Goal: Task Accomplishment & Management: Use online tool/utility

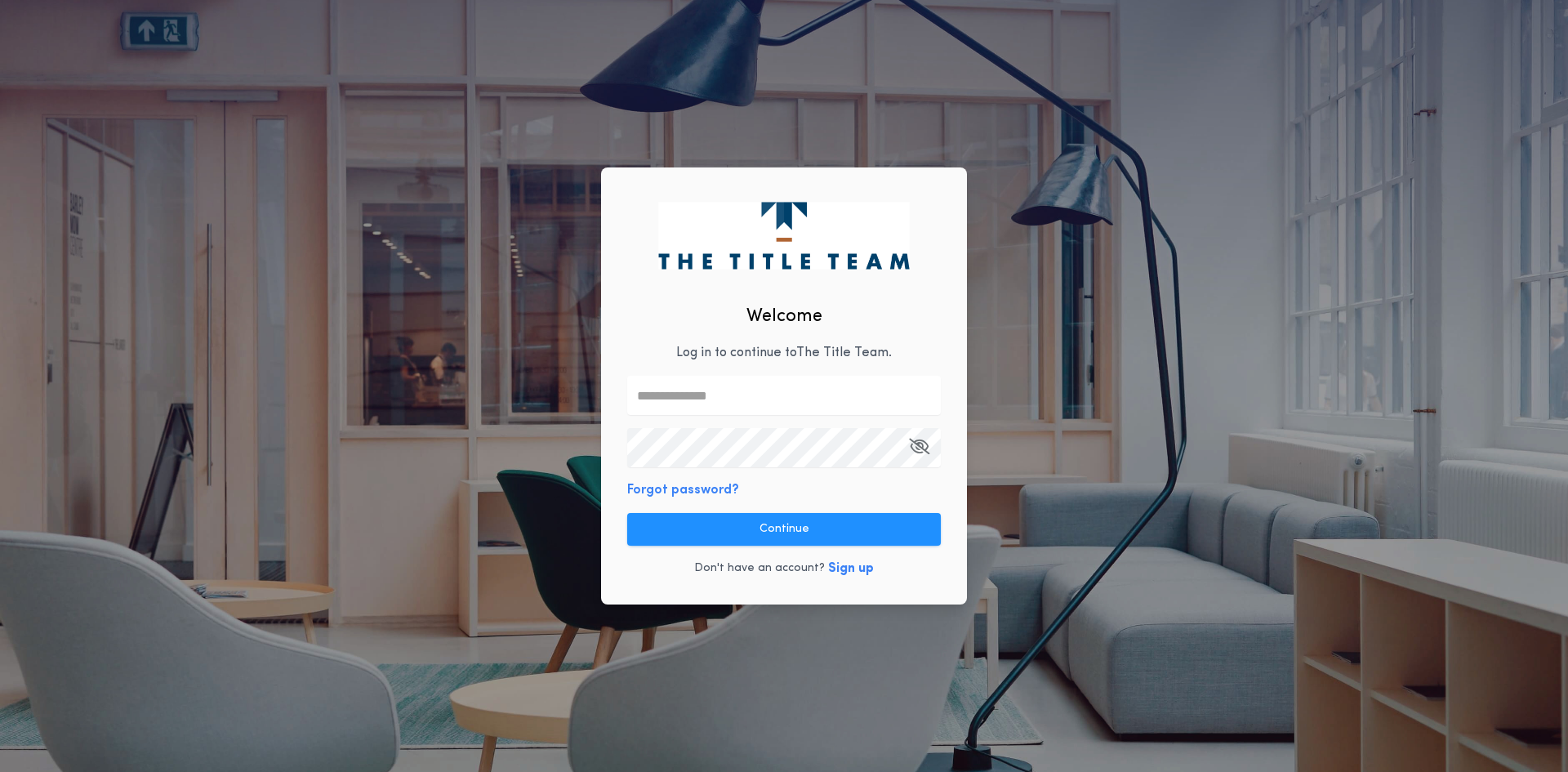
click at [659, 388] on input "text" at bounding box center [784, 395] width 314 height 39
type input "**********"
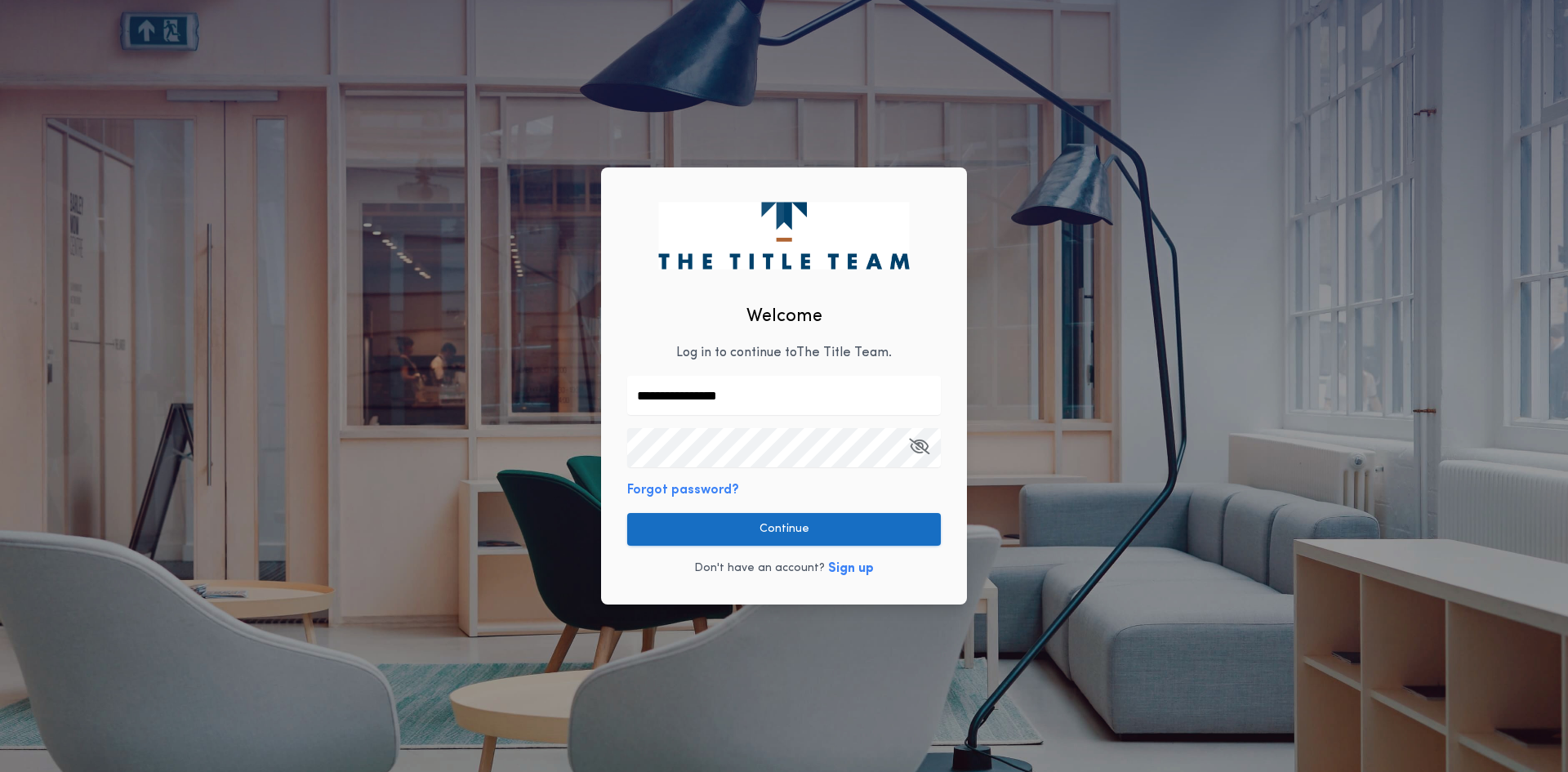
click at [770, 525] on button "Continue" at bounding box center [784, 529] width 314 height 33
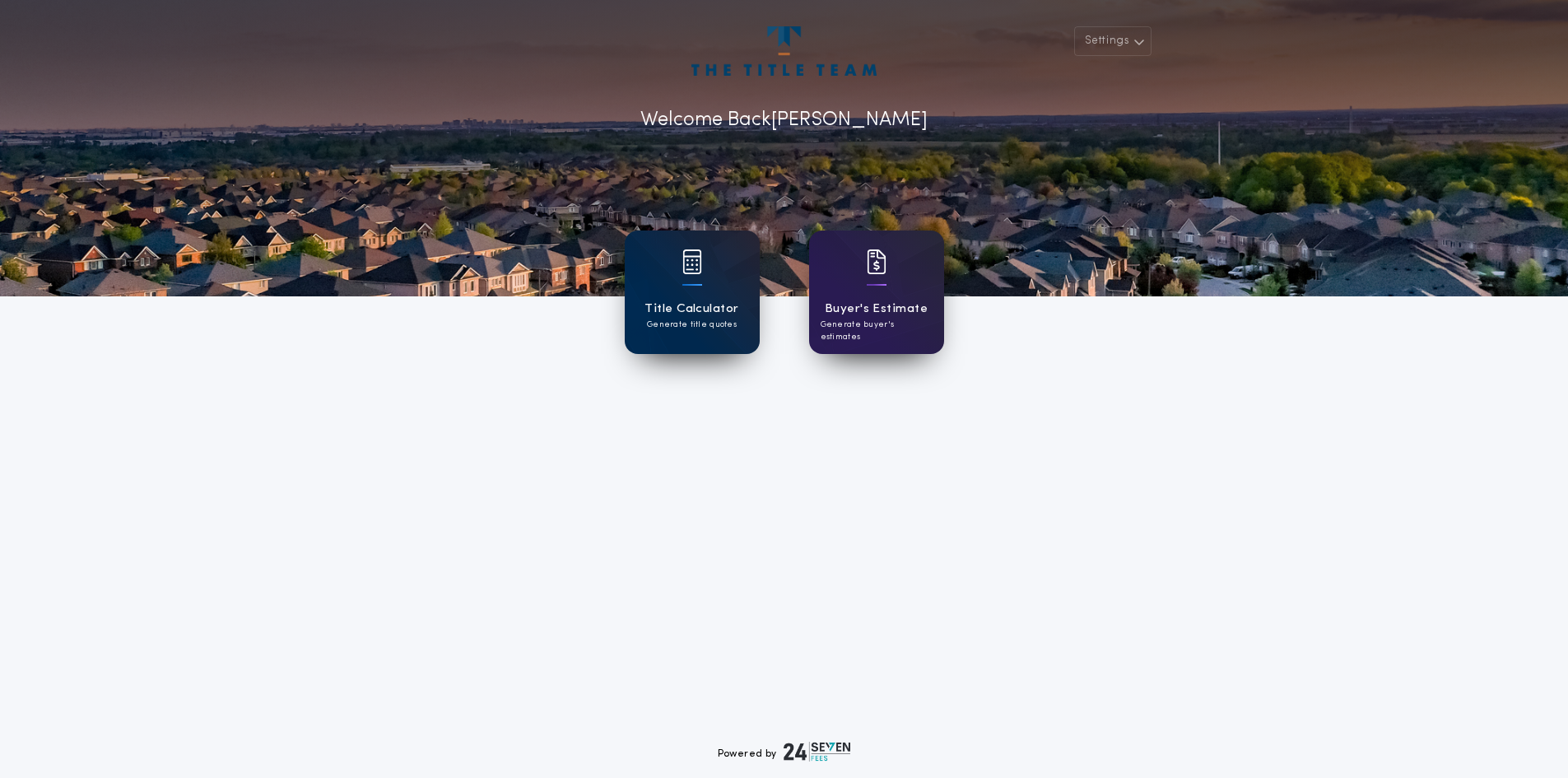
click at [727, 281] on div "Title Calculator Generate title quotes" at bounding box center [693, 293] width 135 height 123
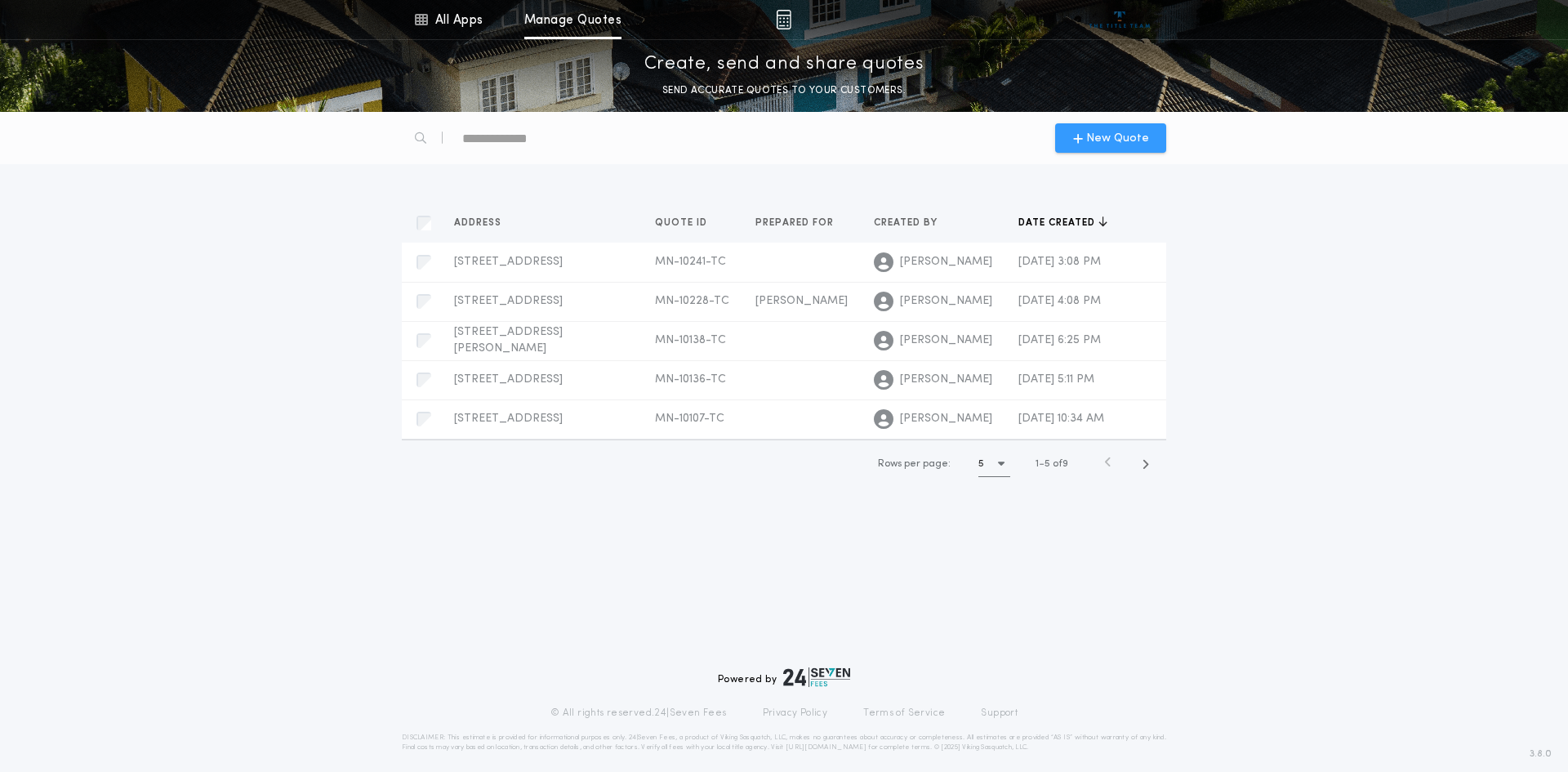
click at [1085, 130] on span "New Quote" at bounding box center [1111, 138] width 76 height 17
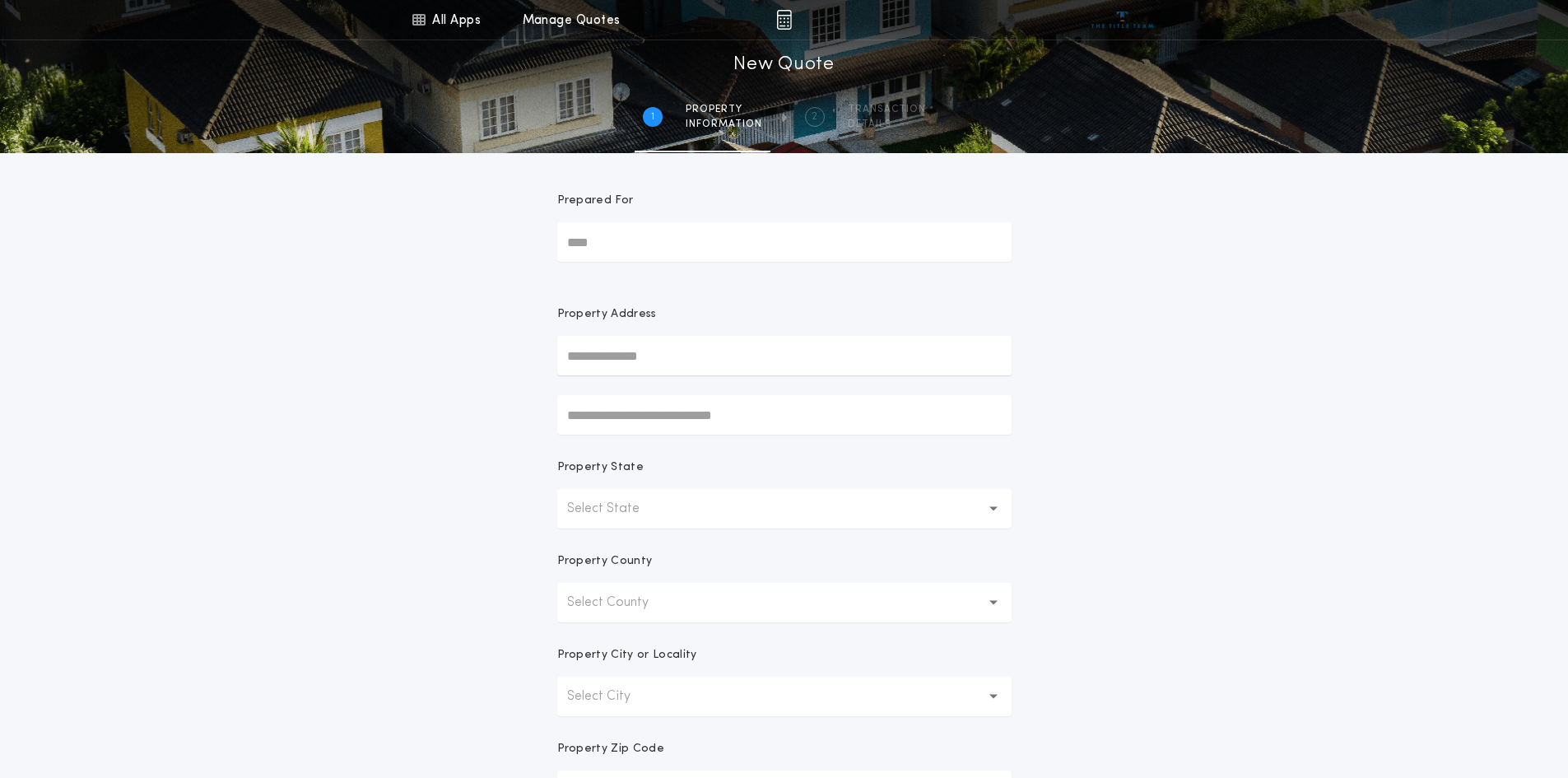
click at [626, 243] on input "Prepared For" at bounding box center [784, 242] width 454 height 40
click at [614, 364] on input "text" at bounding box center [784, 355] width 454 height 40
type input "**********"
click at [641, 403] on ul "[STREET_ADDRESS]" at bounding box center [784, 397] width 454 height 42
click at [680, 386] on button "[STREET_ADDRESS]" at bounding box center [784, 388] width 454 height 25
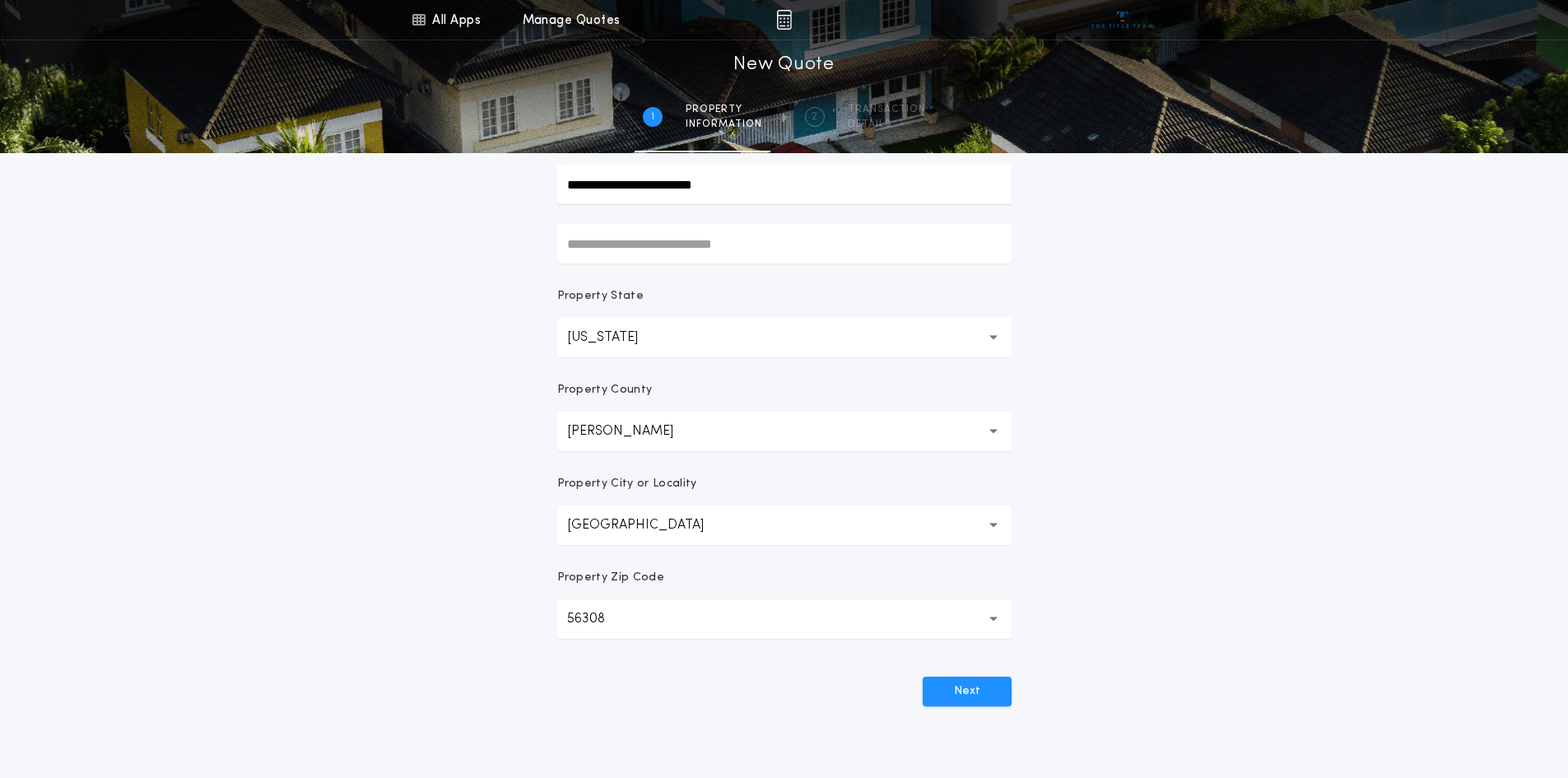
scroll to position [216, 0]
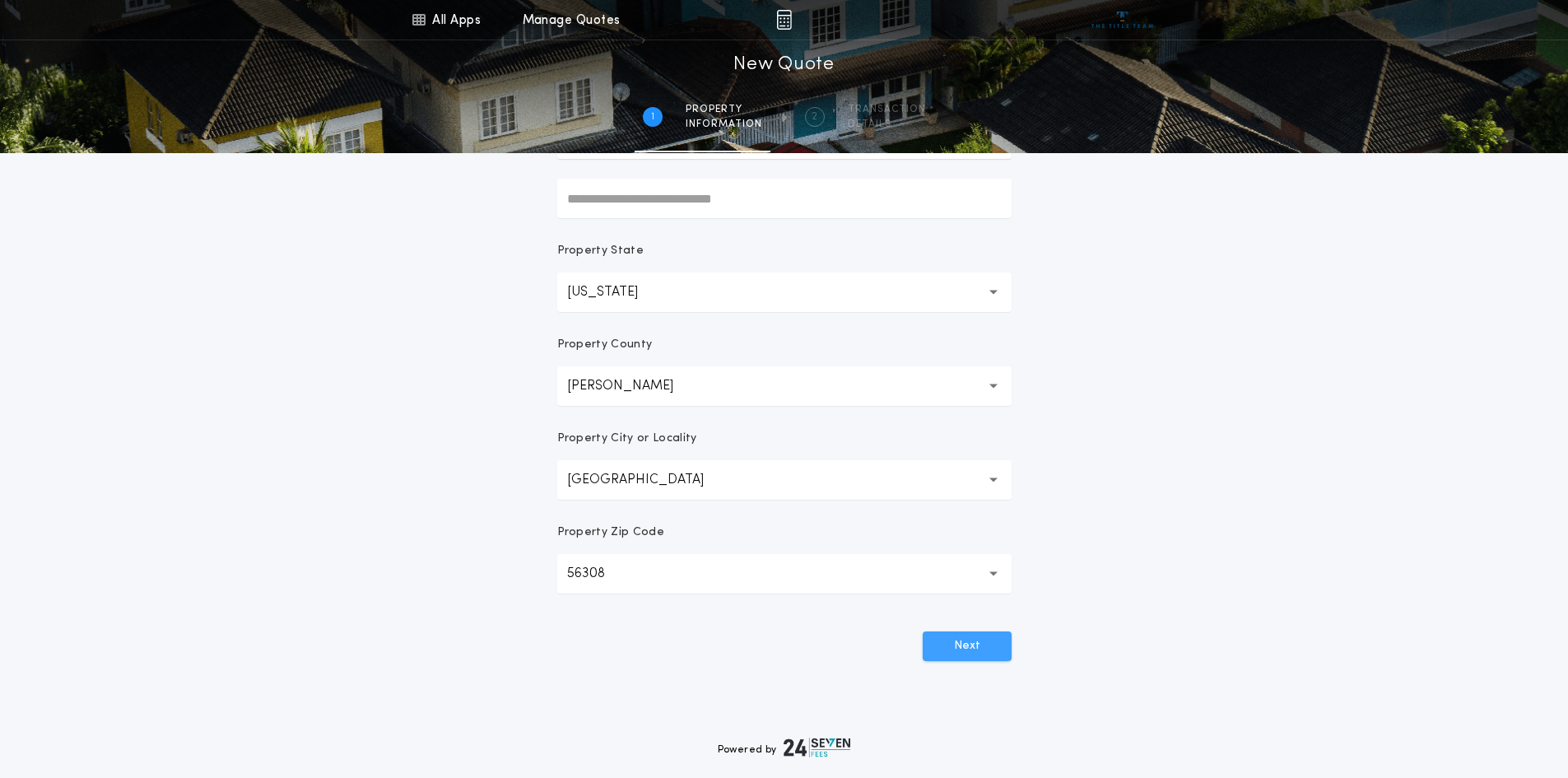
click at [979, 643] on button "Next" at bounding box center [967, 645] width 89 height 30
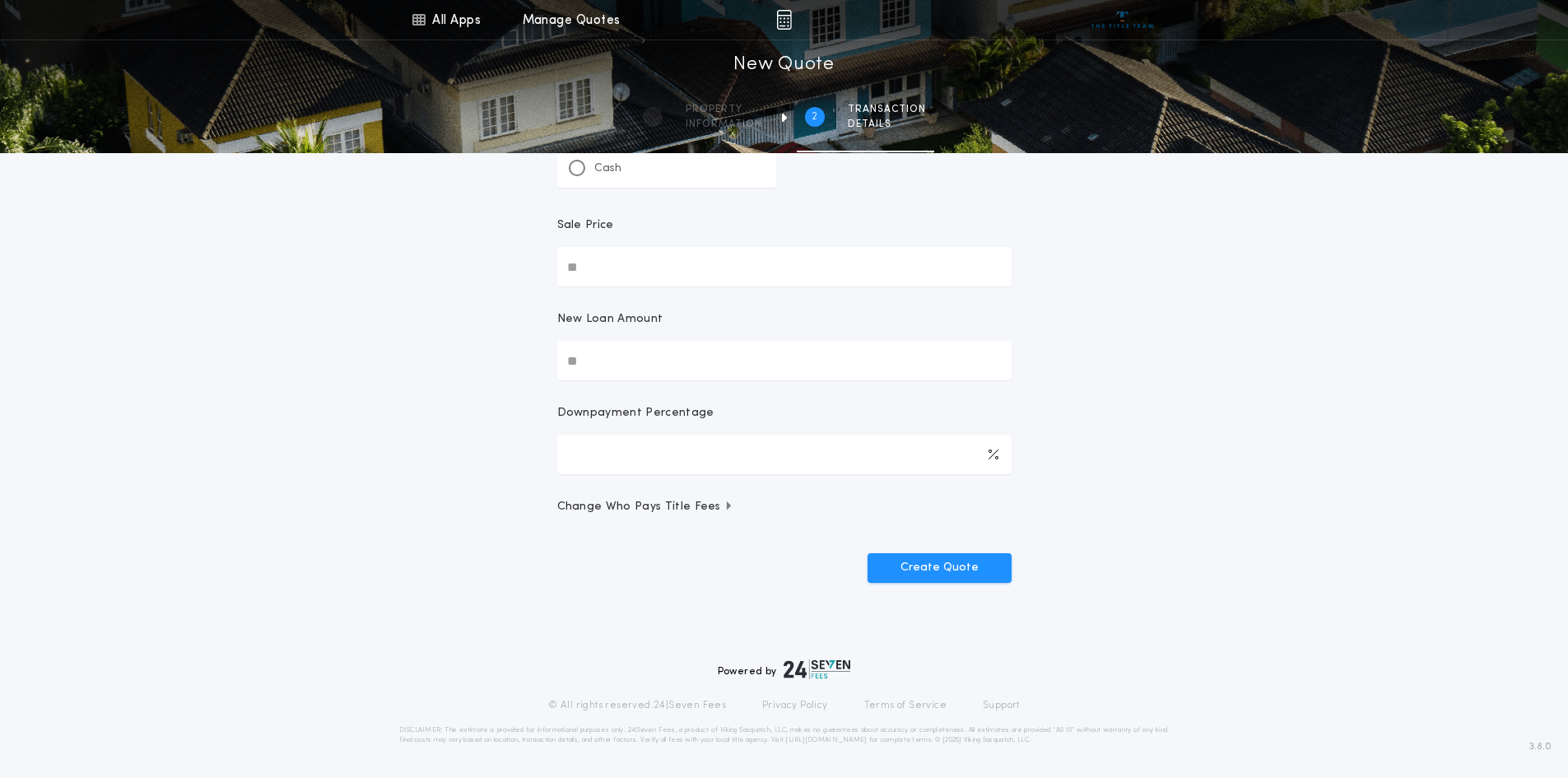
scroll to position [0, 0]
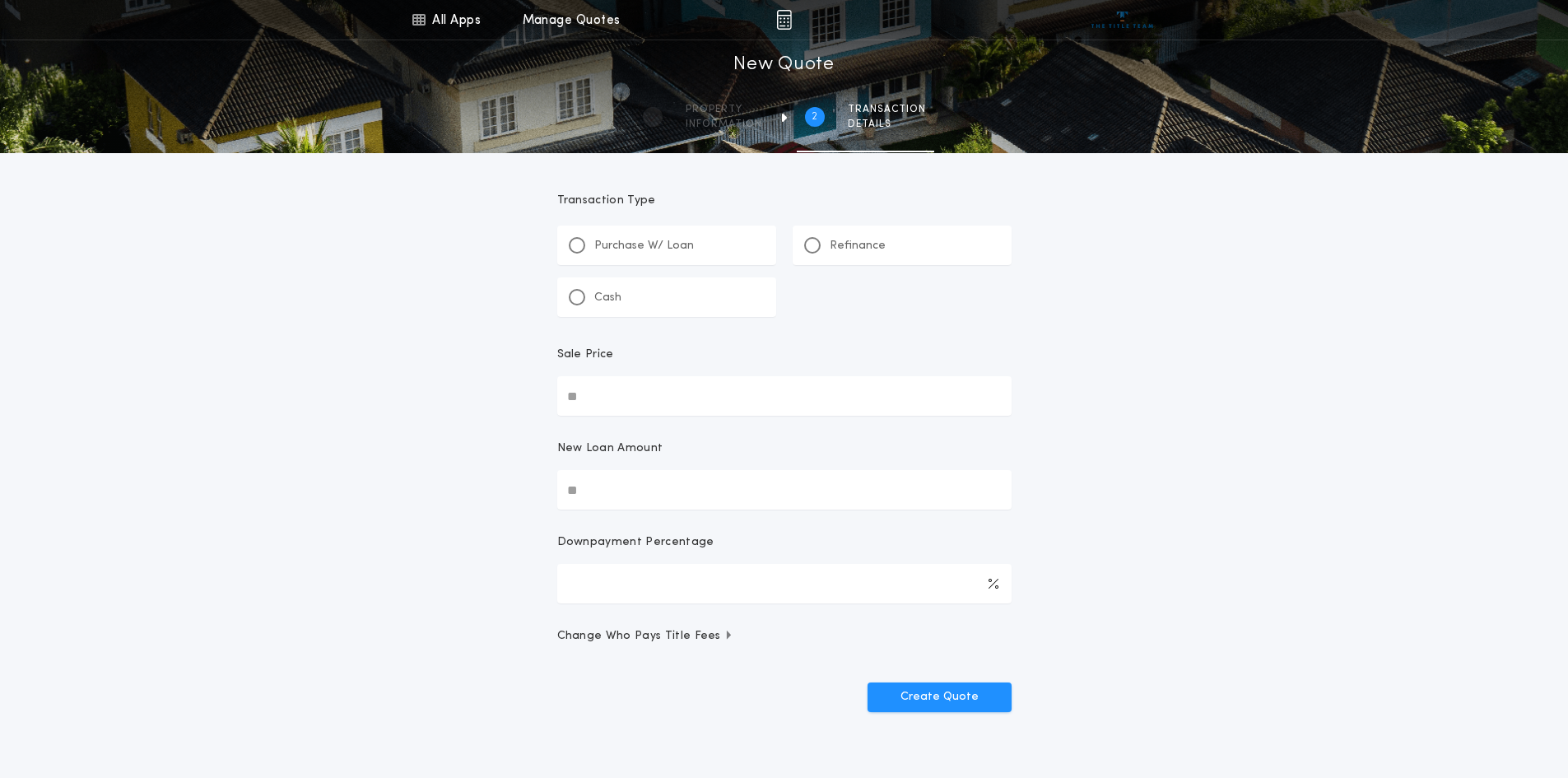
click at [833, 245] on p "Refinance" at bounding box center [858, 245] width 56 height 16
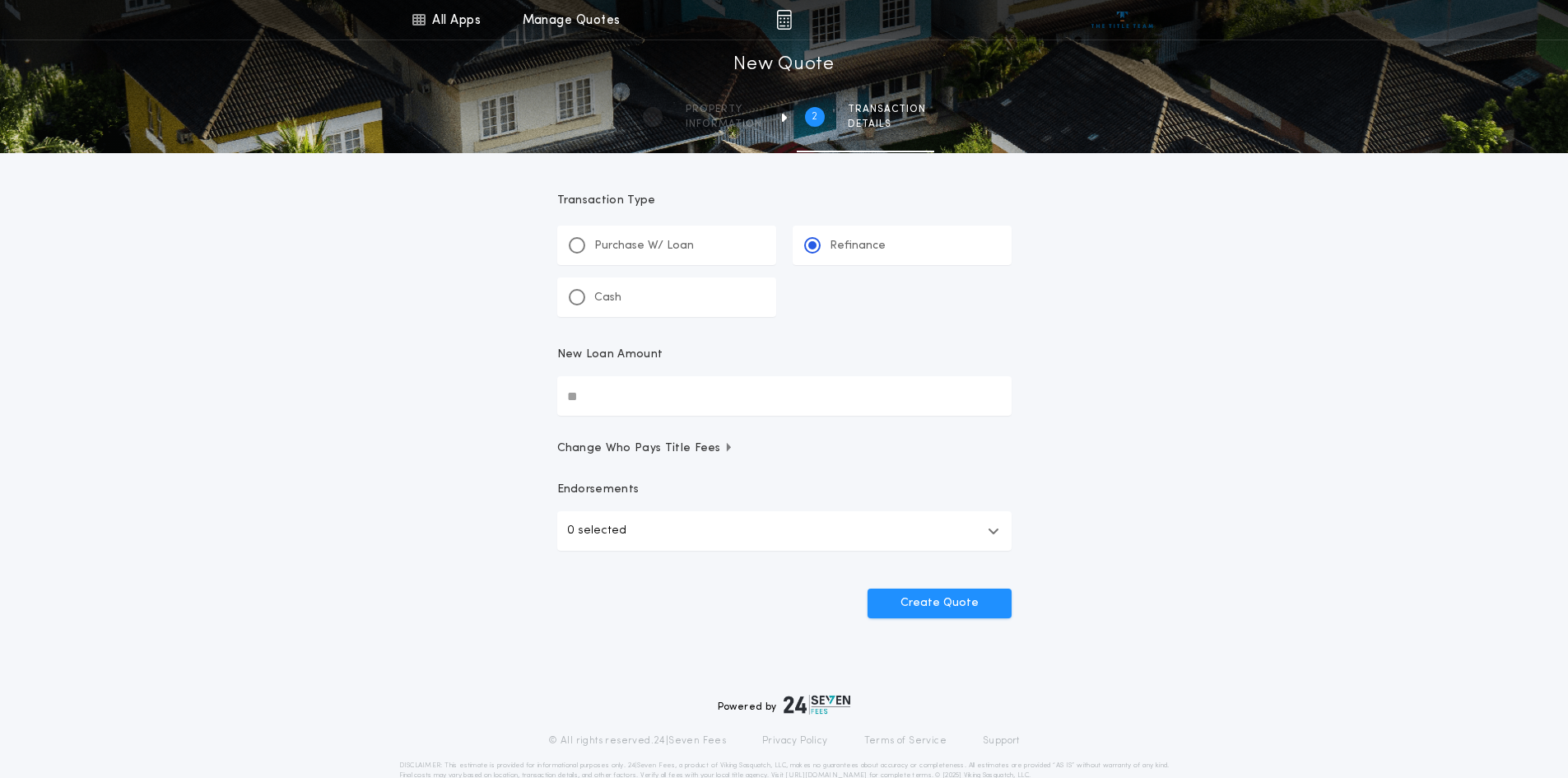
click at [642, 399] on input "New Loan Amount" at bounding box center [784, 396] width 454 height 40
type input "********"
click at [593, 536] on p "0 selected" at bounding box center [597, 530] width 59 height 19
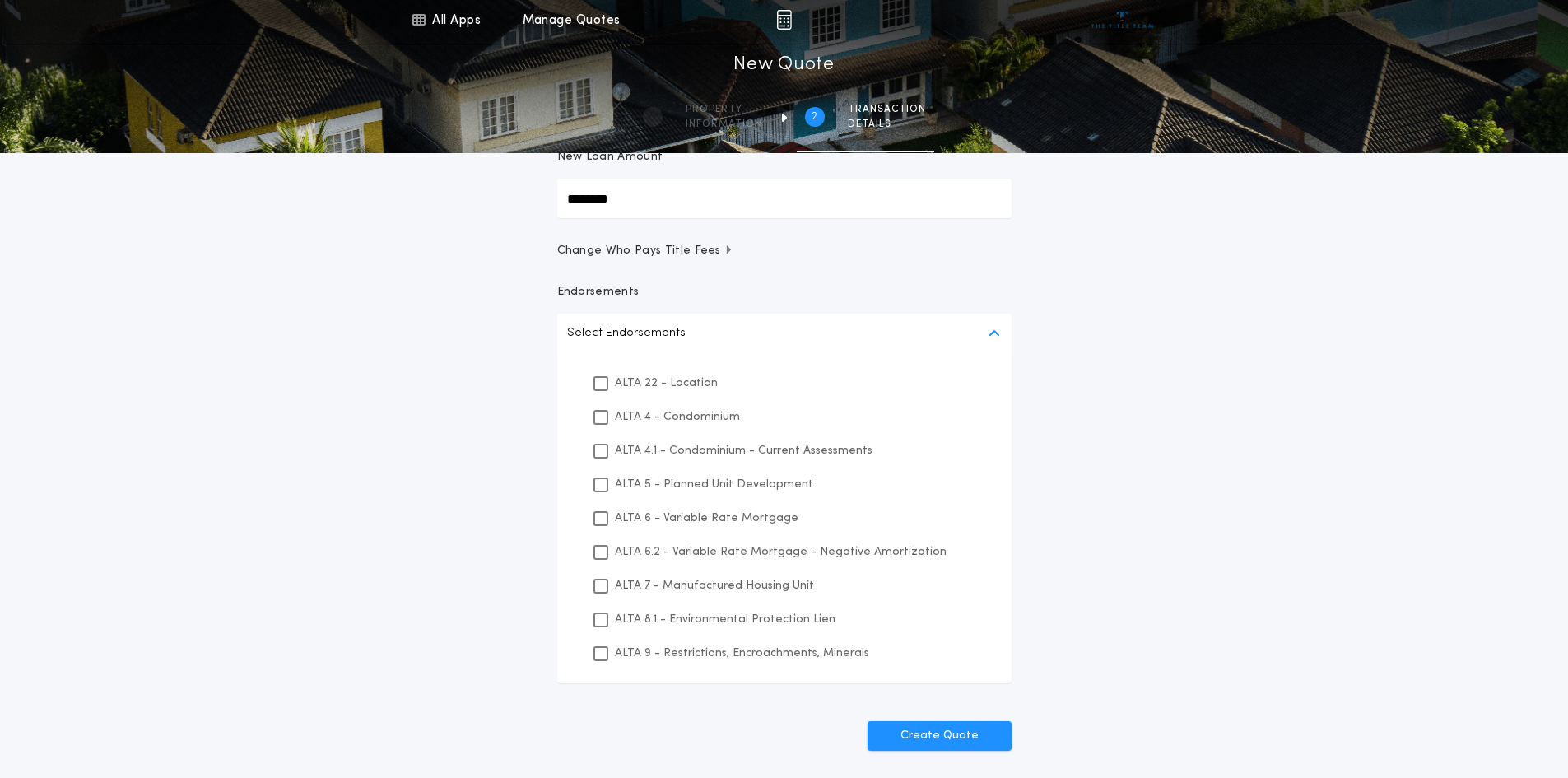
scroll to position [234, 0]
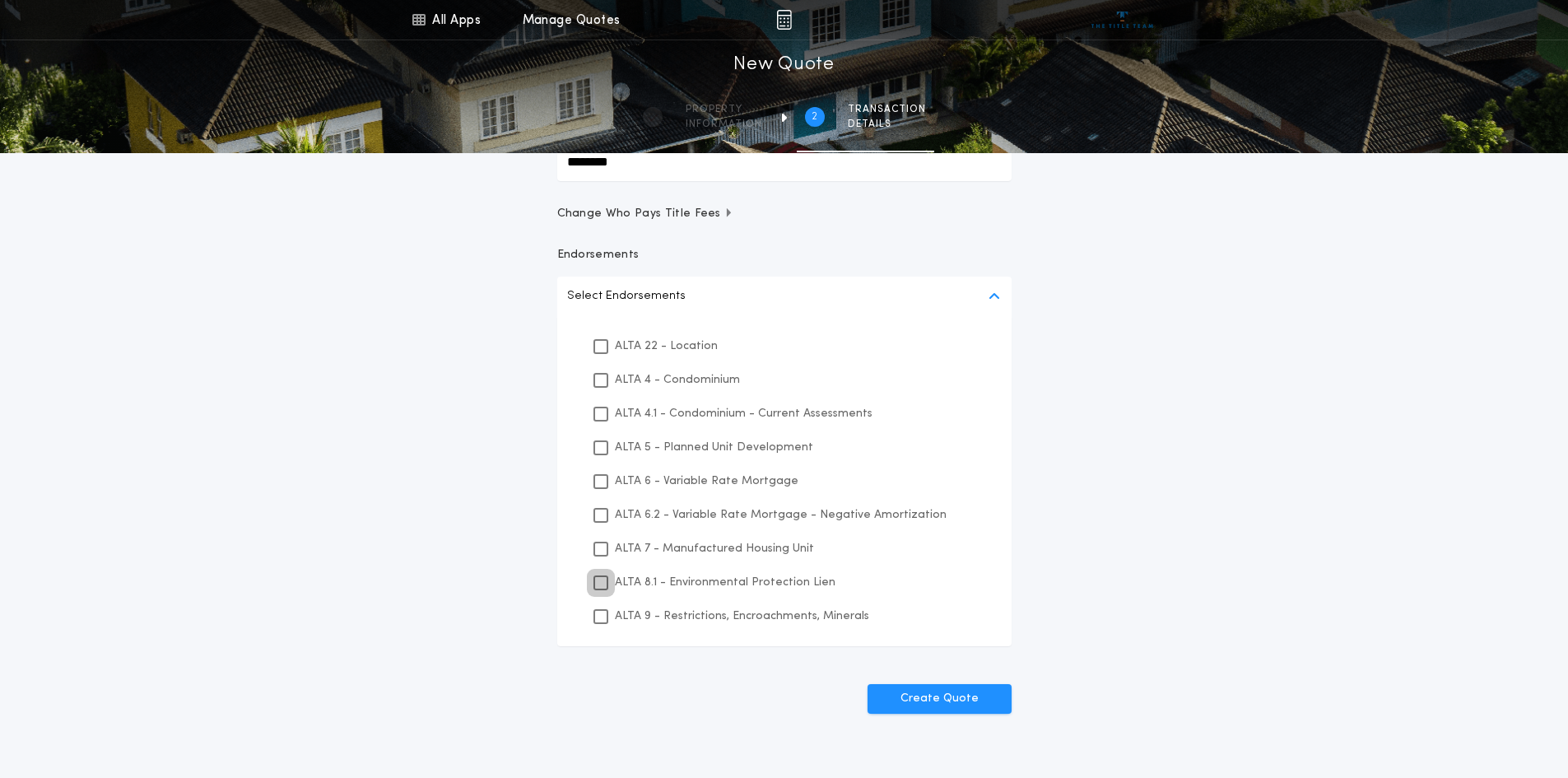
click at [601, 577] on icon at bounding box center [601, 583] width 10 height 12
click at [601, 614] on icon at bounding box center [601, 616] width 10 height 12
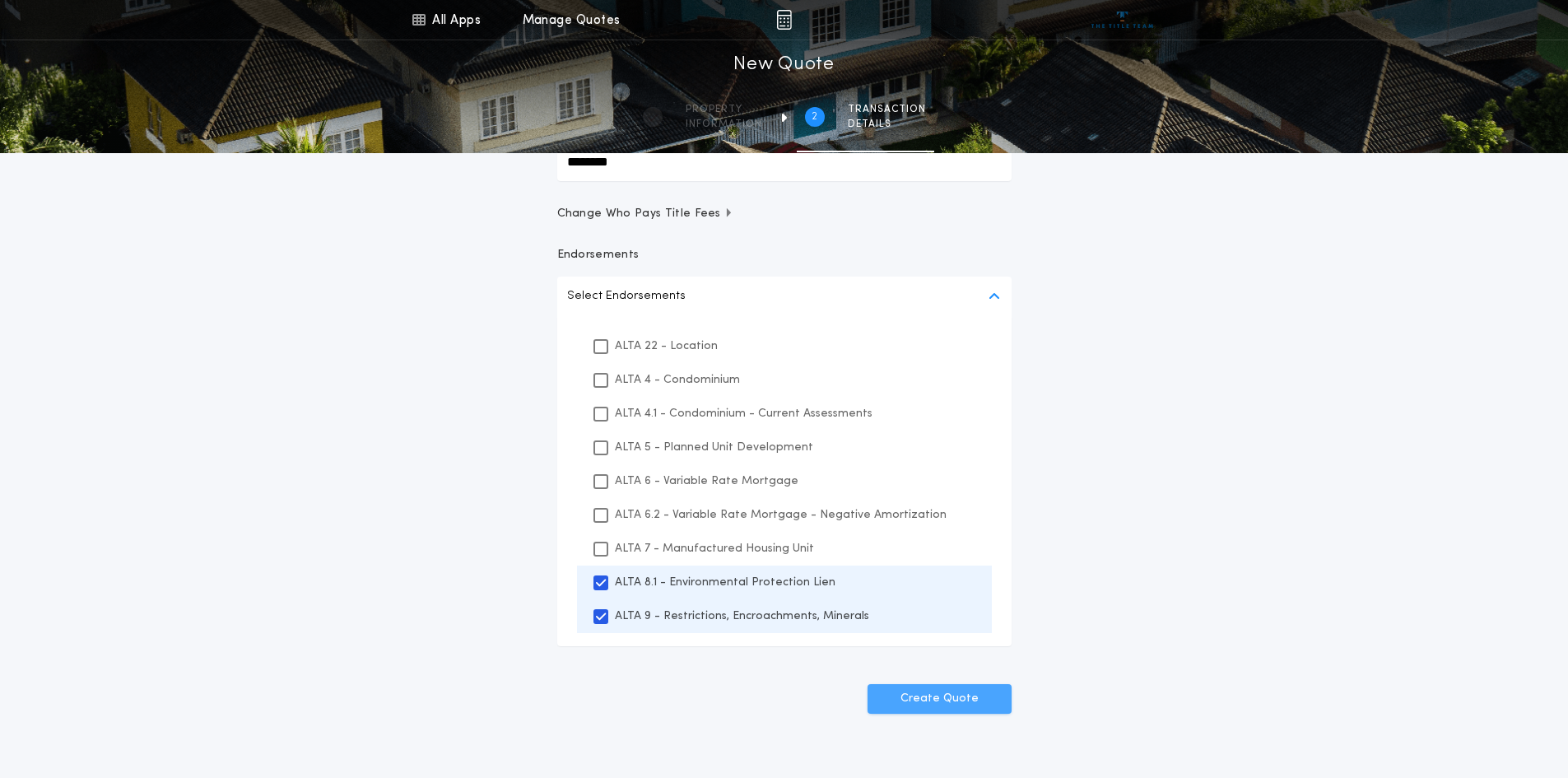
click at [975, 704] on button "Create Quote" at bounding box center [940, 699] width 144 height 30
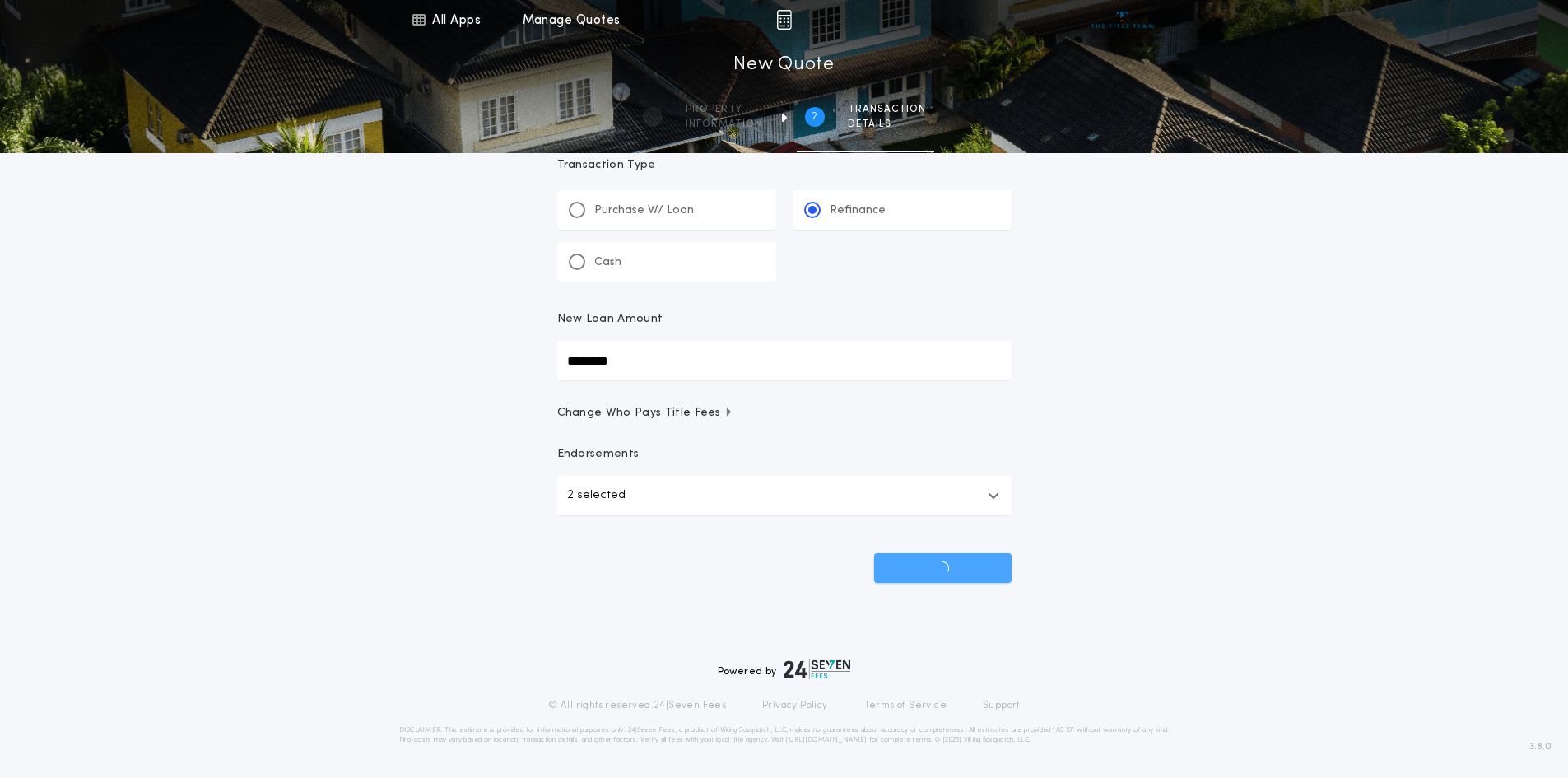
scroll to position [36, 0]
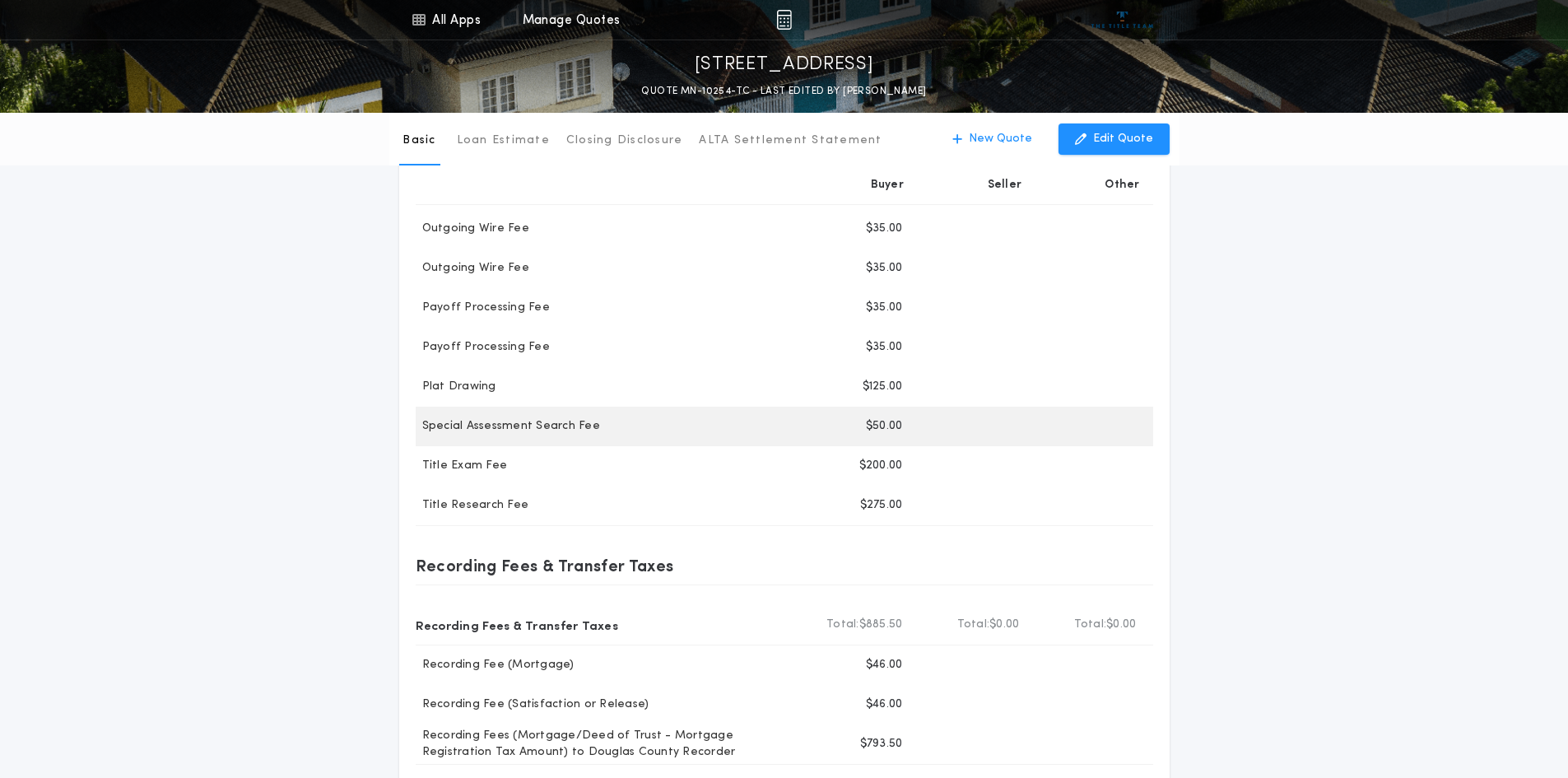
scroll to position [529, 0]
